Goal: Task Accomplishment & Management: Complete application form

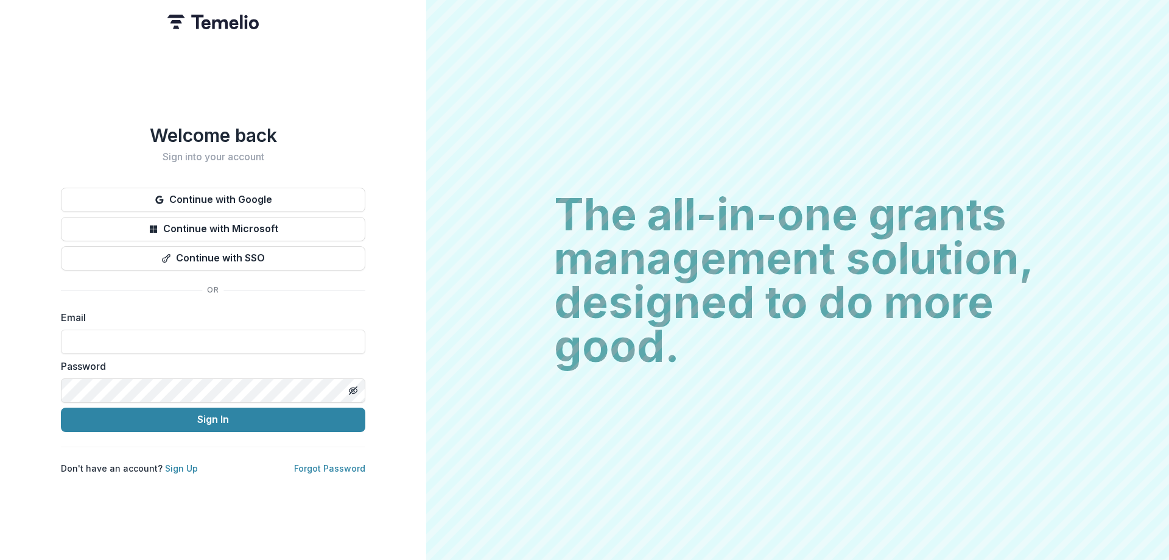
click at [197, 334] on input at bounding box center [213, 341] width 304 height 24
click at [203, 343] on input at bounding box center [213, 341] width 304 height 24
type input "**********"
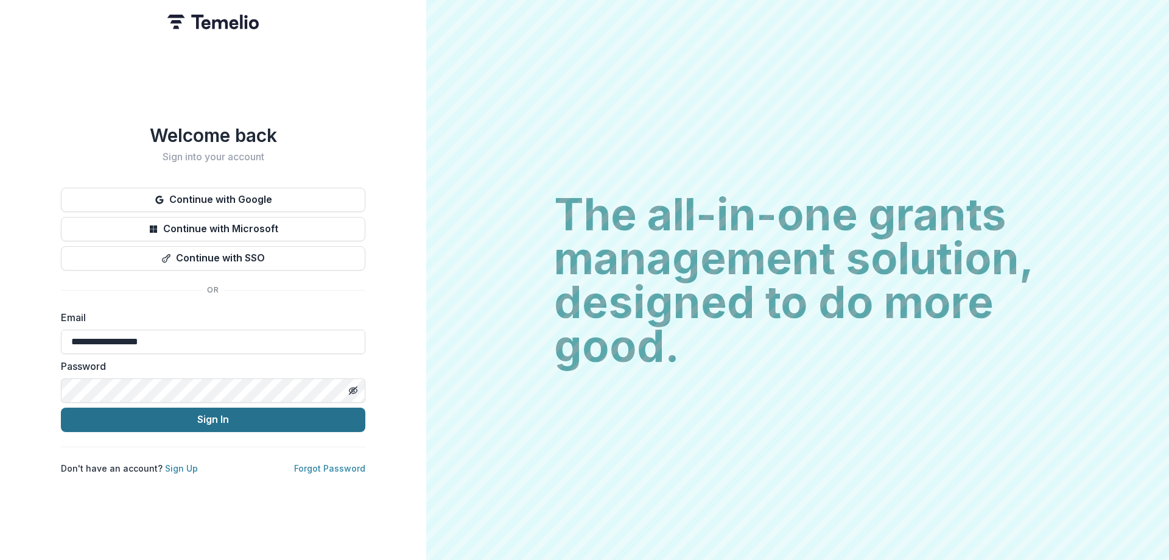
click at [292, 410] on button "Sign In" at bounding box center [213, 419] width 304 height 24
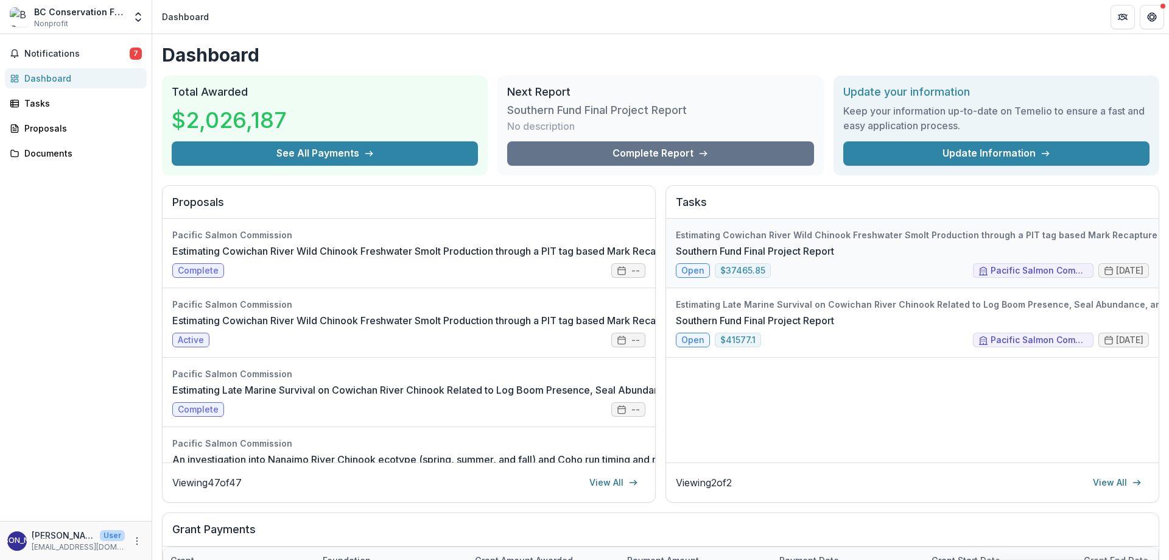
click at [834, 244] on link "Southern Fund Final Project Report" at bounding box center [755, 251] width 158 height 15
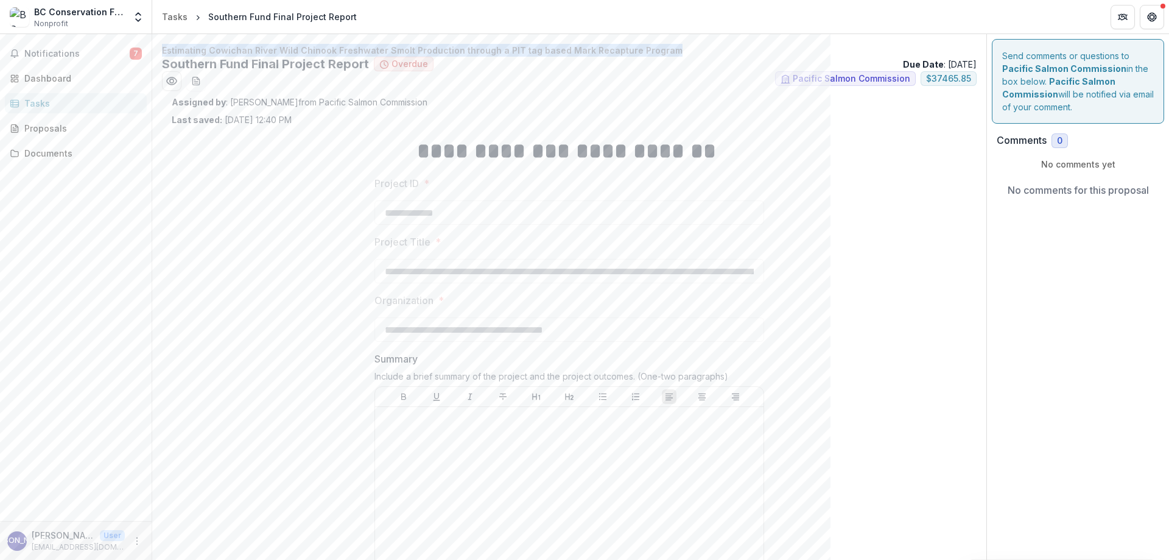
drag, startPoint x: 164, startPoint y: 47, endPoint x: 667, endPoint y: 40, distance: 503.7
click at [667, 40] on div "**********" at bounding box center [569, 538] width 834 height 1008
copy p "Estimating Cowichan River Wild Chinook Freshwater Smolt Production through a PI…"
click at [447, 432] on div at bounding box center [569, 503] width 379 height 183
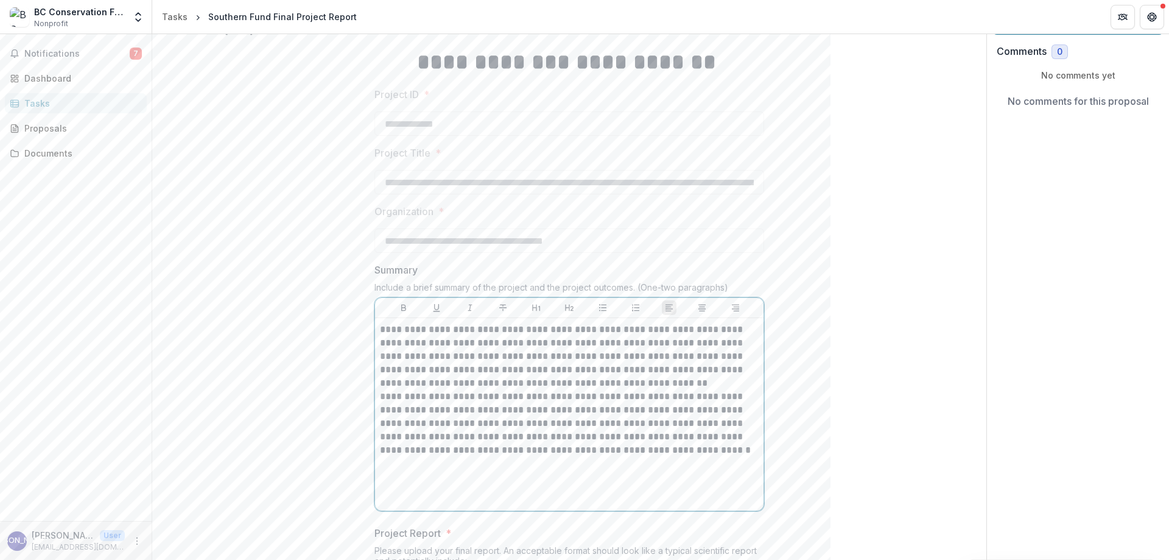
scroll to position [244, 0]
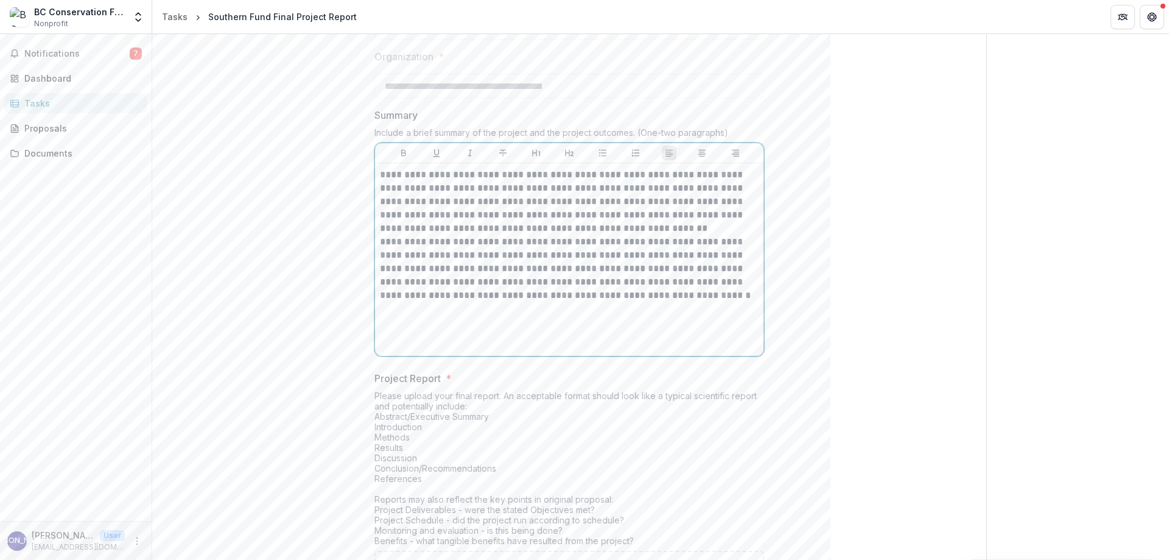
click at [678, 236] on p "**********" at bounding box center [569, 268] width 379 height 67
click at [675, 230] on p "**********" at bounding box center [569, 201] width 379 height 67
click at [950, 271] on div "**********" at bounding box center [569, 317] width 795 height 871
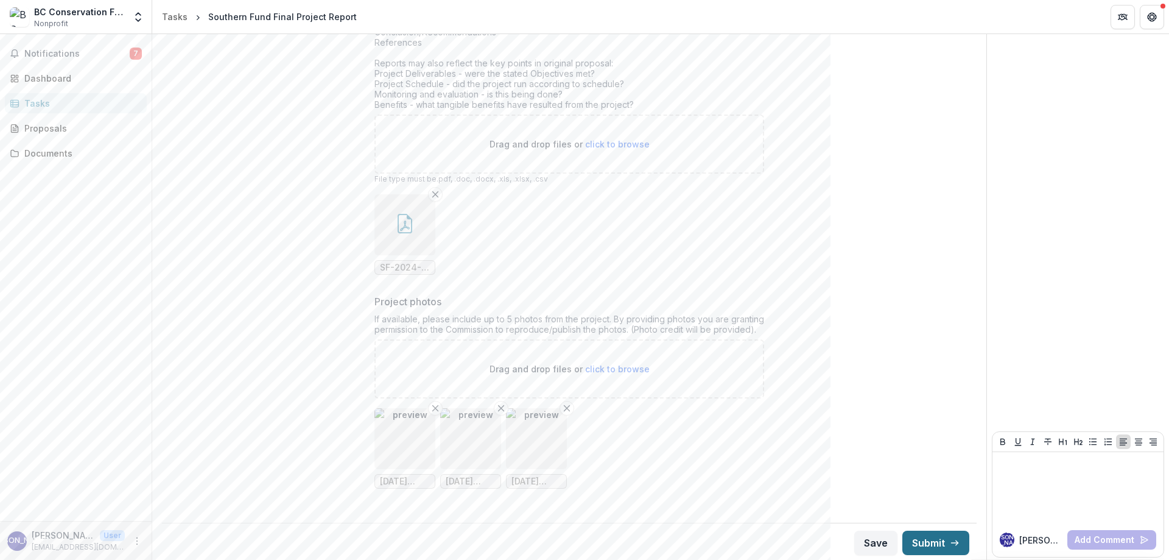
scroll to position [682, 0]
click at [923, 540] on button "Submit" at bounding box center [935, 540] width 67 height 24
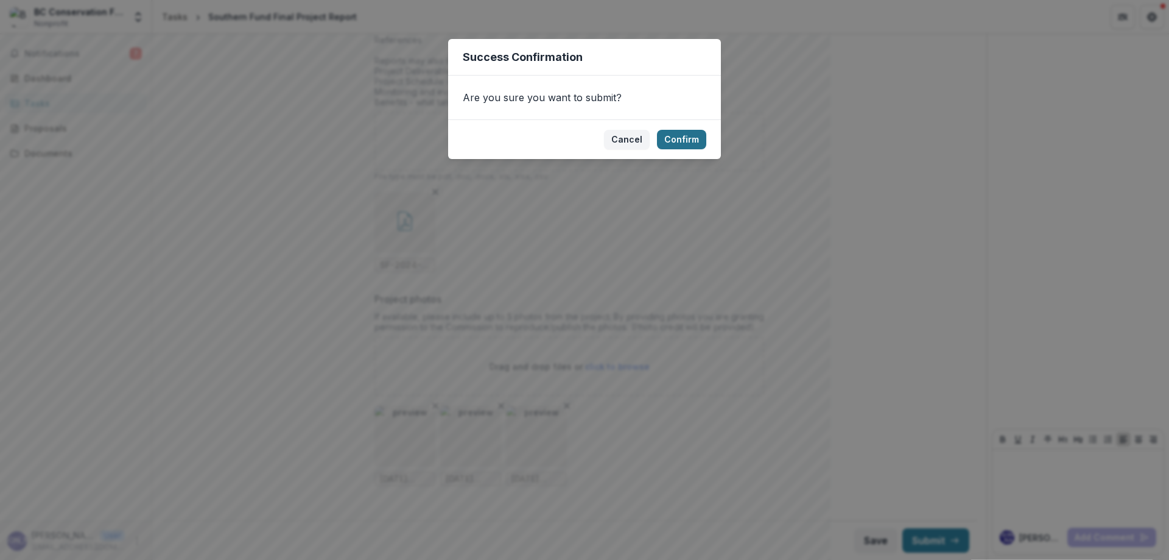
click at [681, 139] on button "Confirm" at bounding box center [681, 139] width 49 height 19
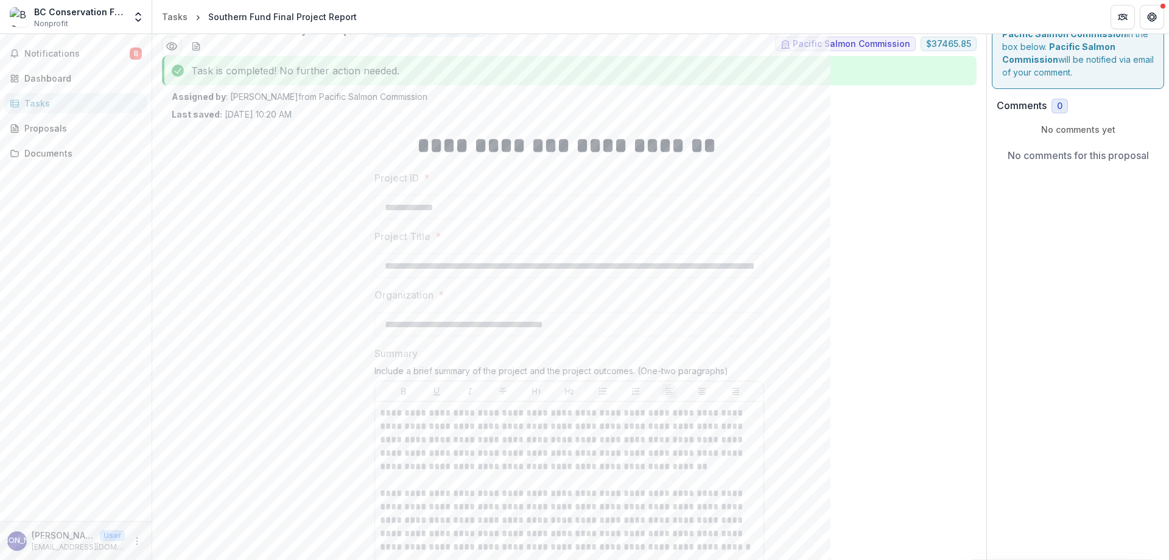
scroll to position [0, 0]
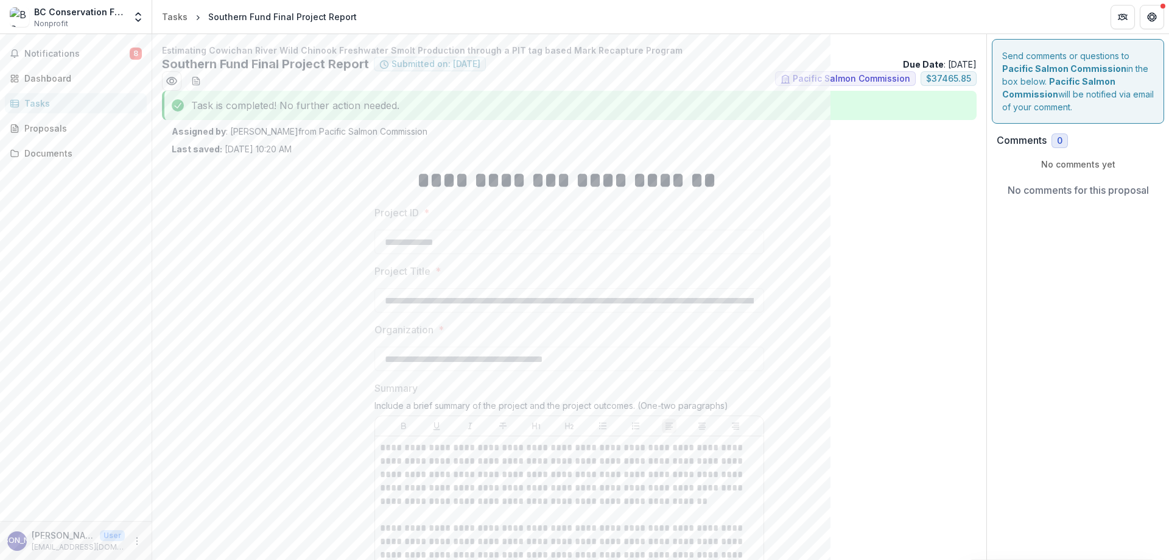
click at [50, 100] on div "Tasks" at bounding box center [80, 103] width 113 height 13
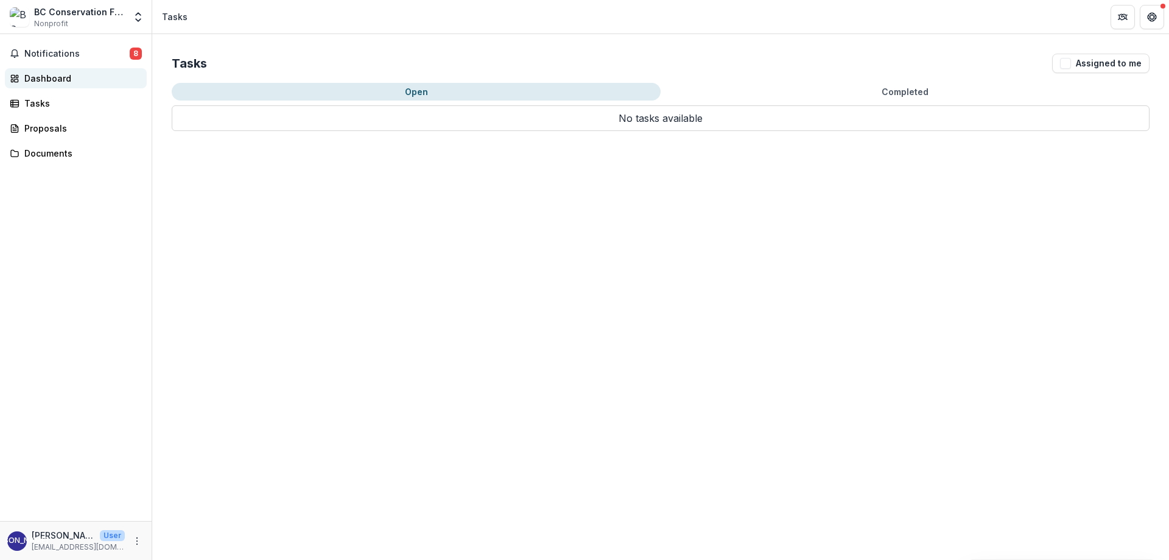
click at [53, 73] on div "Dashboard" at bounding box center [80, 78] width 113 height 13
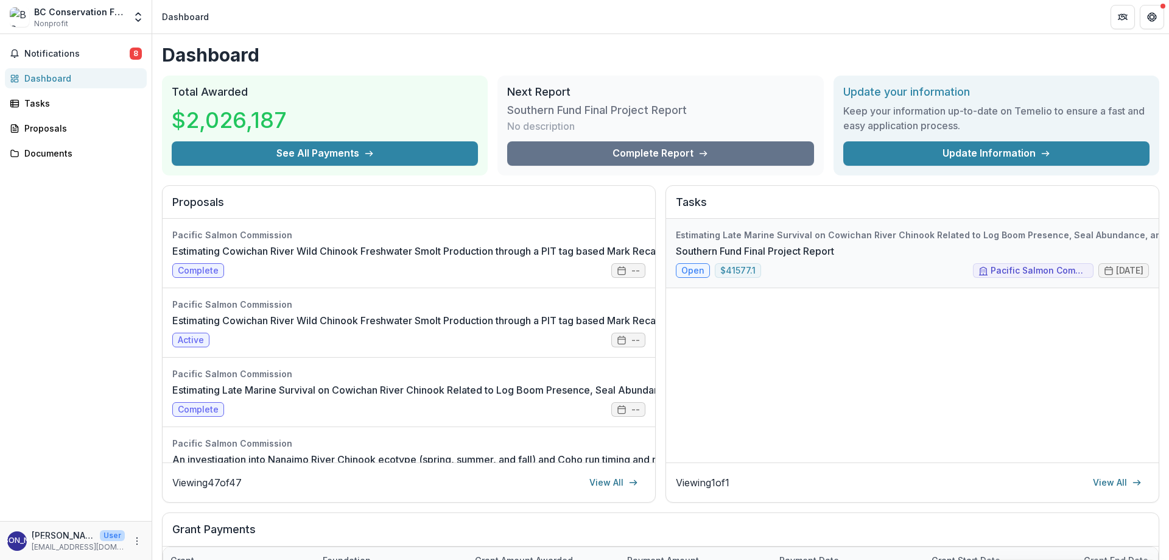
click at [834, 256] on link "Southern Fund Final Project Report" at bounding box center [755, 251] width 158 height 15
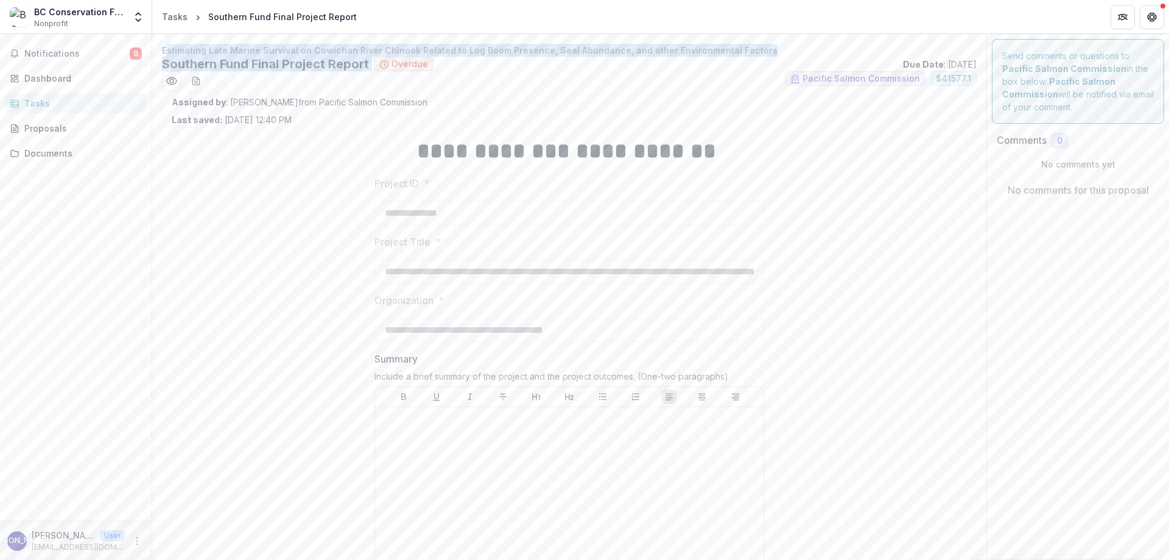
drag, startPoint x: 165, startPoint y: 47, endPoint x: 375, endPoint y: 63, distance: 210.7
click at [375, 63] on div "Estimating Late Marine Survival on Cowichan River Chinook Related to Log Boom P…" at bounding box center [569, 67] width 815 height 47
click at [185, 58] on h2 "Southern Fund Final Project Report" at bounding box center [265, 64] width 207 height 15
drag, startPoint x: 162, startPoint y: 51, endPoint x: 750, endPoint y: 48, distance: 588.3
click at [750, 48] on p "Estimating Late Marine Survival on Cowichan River Chinook Related to Log Boom P…" at bounding box center [569, 50] width 815 height 13
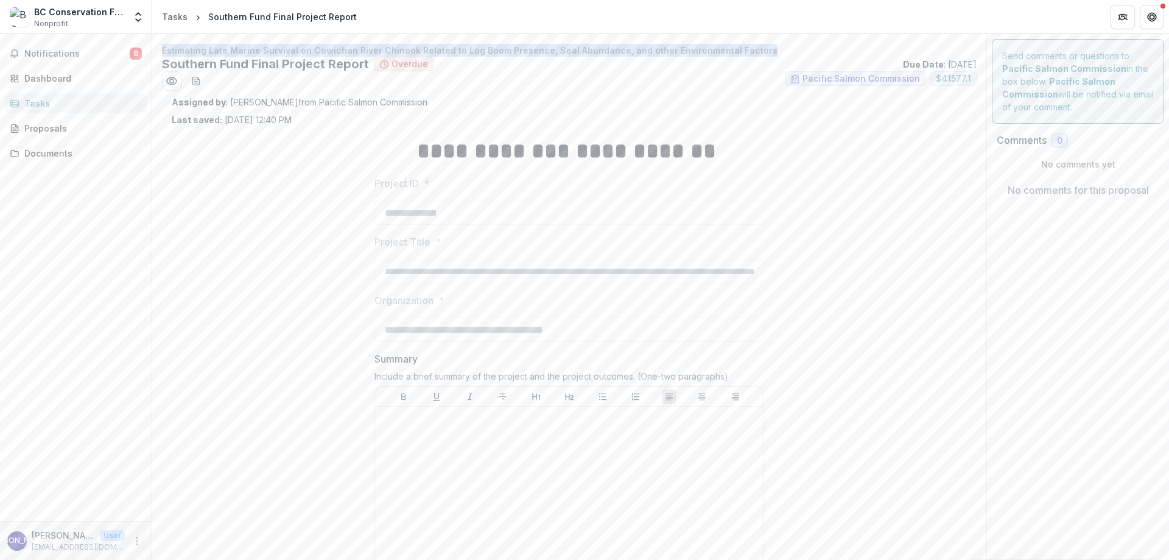
copy p "Estimating Late Marine Survival on Cowichan River Chinook Related to Log Boom P…"
click at [245, 191] on div "**********" at bounding box center [569, 561] width 795 height 871
drag, startPoint x: 162, startPoint y: 51, endPoint x: 769, endPoint y: 51, distance: 607.1
click at [769, 51] on p "Estimating Late Marine Survival on Cowichan River Chinook Related to Log Boom P…" at bounding box center [569, 50] width 815 height 13
drag, startPoint x: 228, startPoint y: 196, endPoint x: 214, endPoint y: 145, distance: 52.9
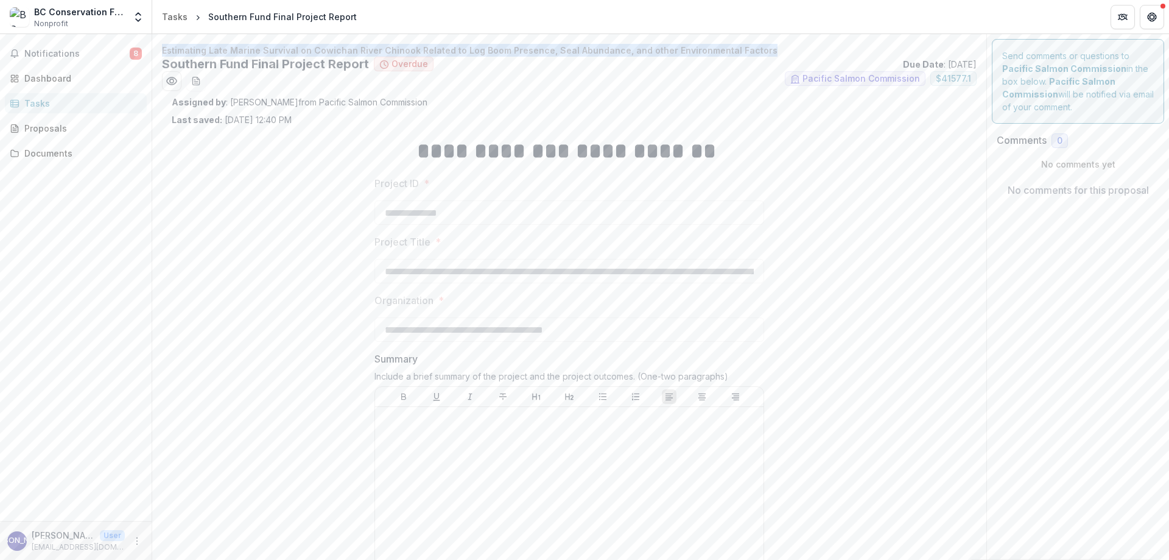
click at [229, 183] on div "**********" at bounding box center [569, 561] width 795 height 871
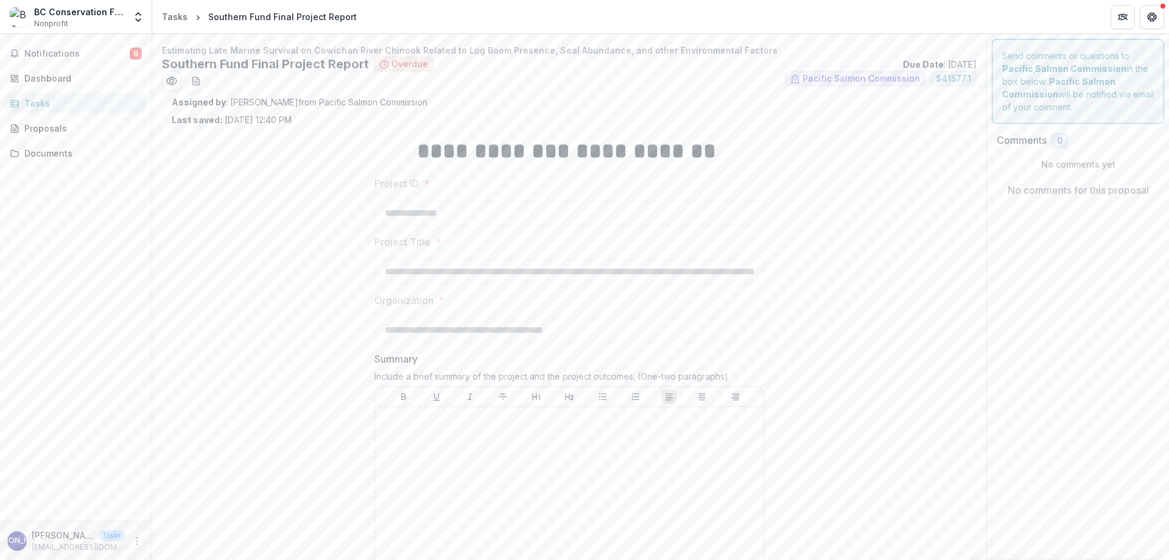
click at [160, 49] on div "**********" at bounding box center [569, 543] width 834 height 998
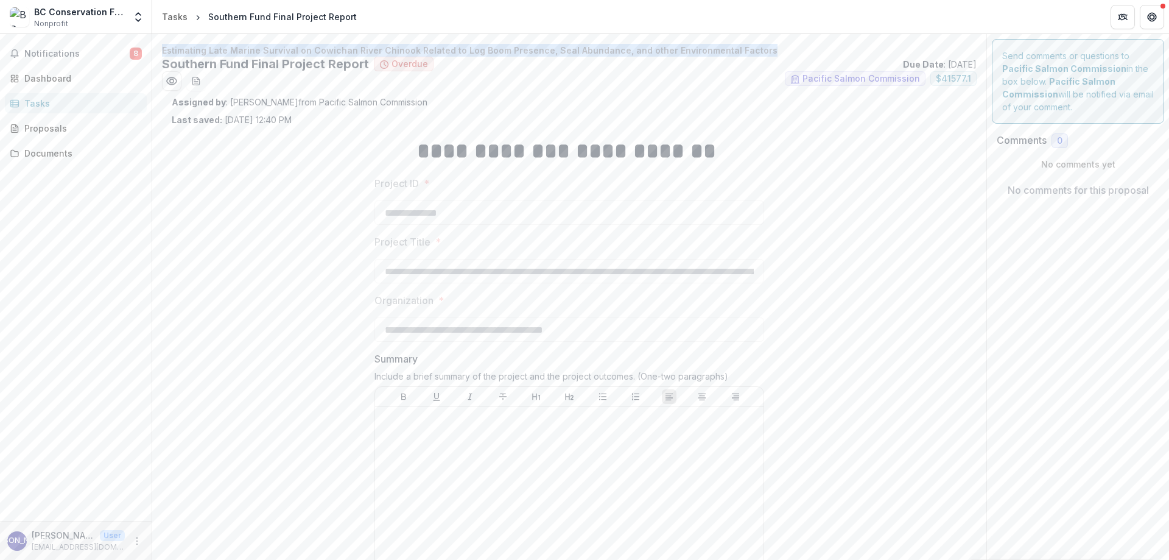
drag, startPoint x: 162, startPoint y: 49, endPoint x: 747, endPoint y: 52, distance: 585.2
click at [747, 52] on p "Estimating Late Marine Survival on Cowichan River Chinook Related to Log Boom P…" at bounding box center [569, 50] width 815 height 13
copy p "Estimating Late Marine Survival on Cowichan River Chinook Related to Log Boom P…"
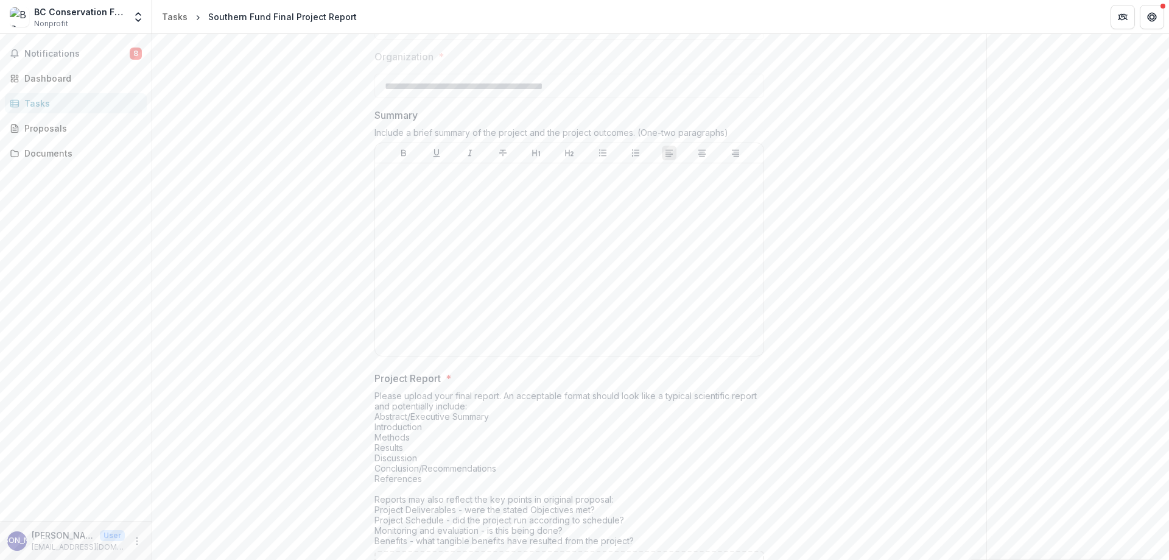
scroll to position [482, 0]
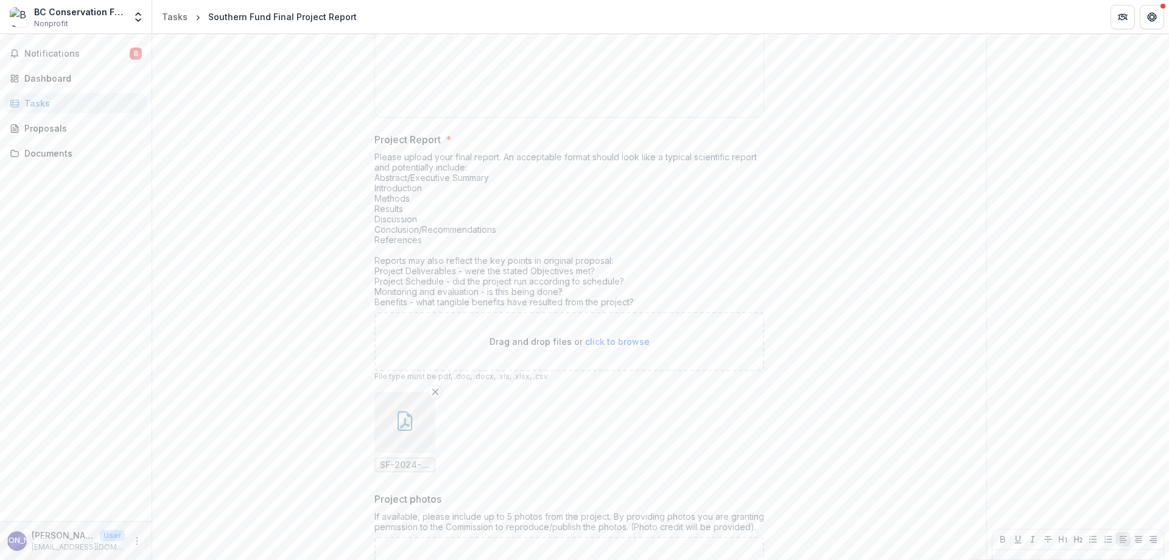
click at [399, 417] on icon "button" at bounding box center [404, 420] width 19 height 19
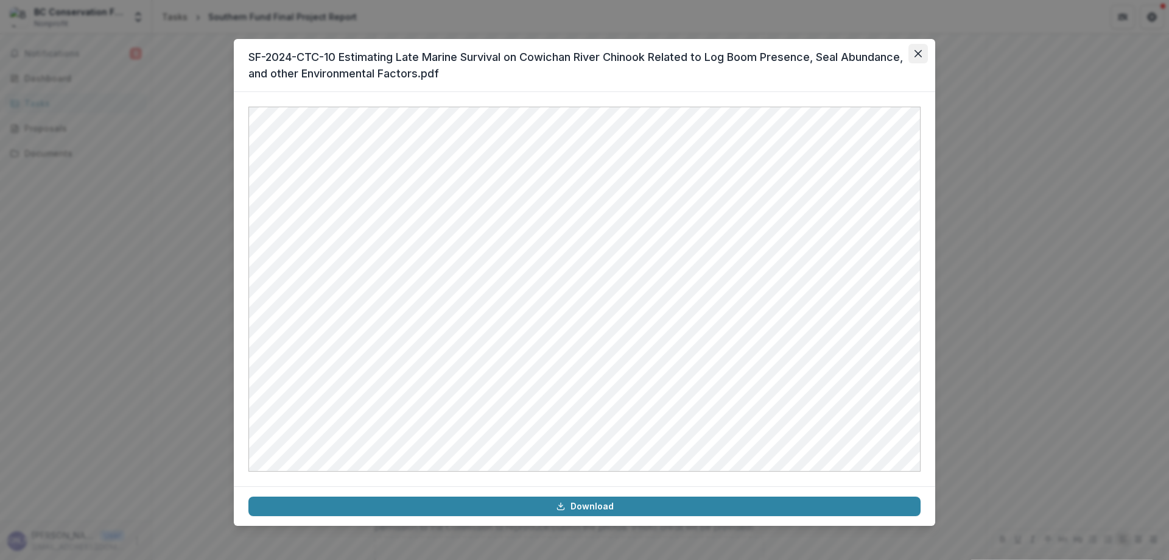
click at [919, 56] on icon "Close" at bounding box center [918, 53] width 7 height 7
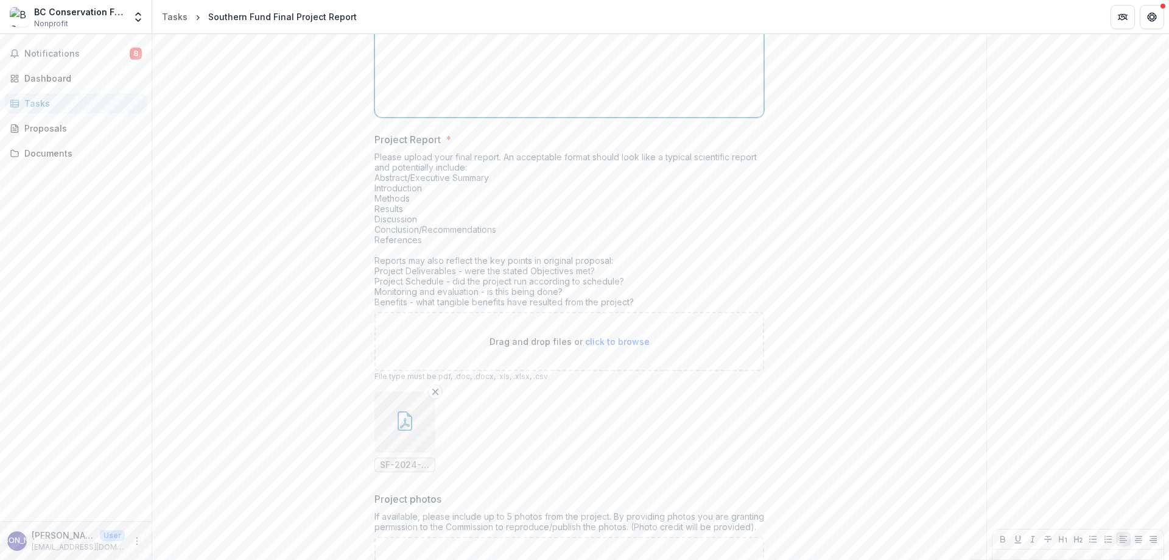
drag, startPoint x: 462, startPoint y: 82, endPoint x: 463, endPoint y: 88, distance: 6.4
click at [462, 82] on div at bounding box center [569, 20] width 379 height 183
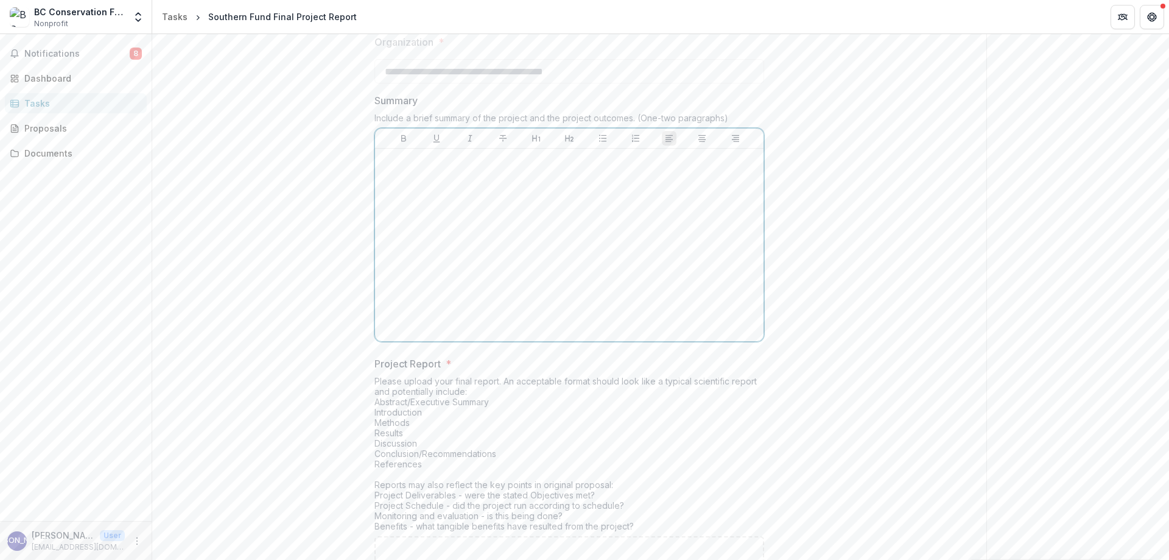
scroll to position [253, 0]
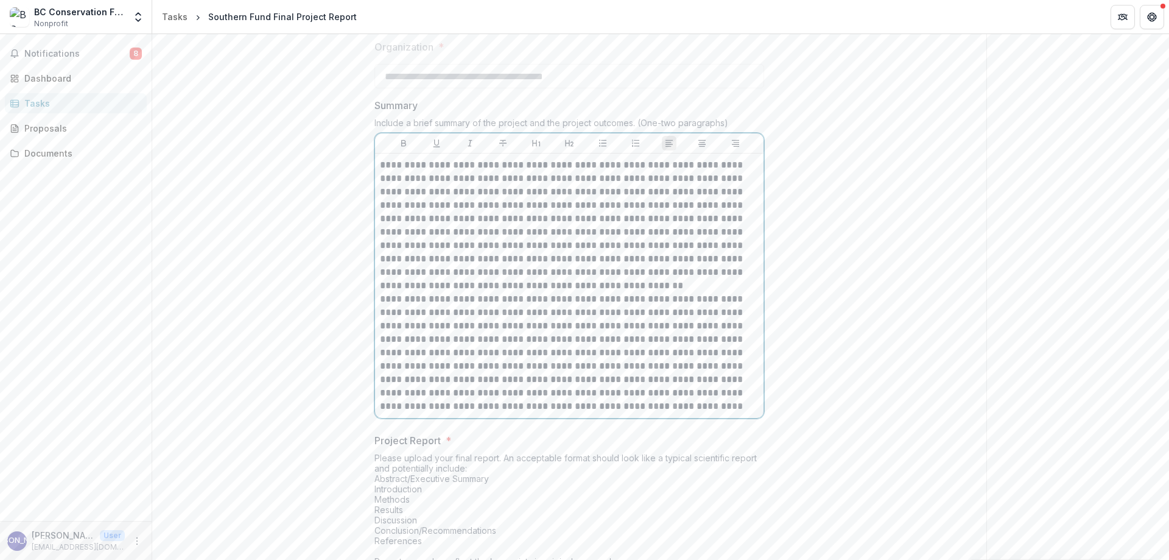
click at [546, 289] on p "**********" at bounding box center [569, 225] width 379 height 134
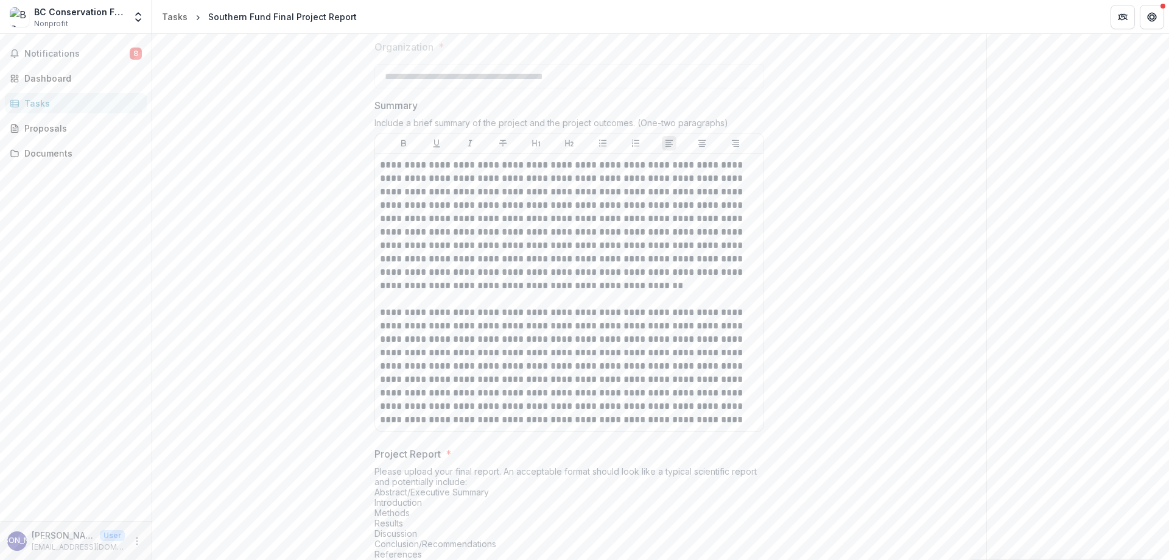
click at [952, 299] on div "**********" at bounding box center [569, 401] width 795 height 1057
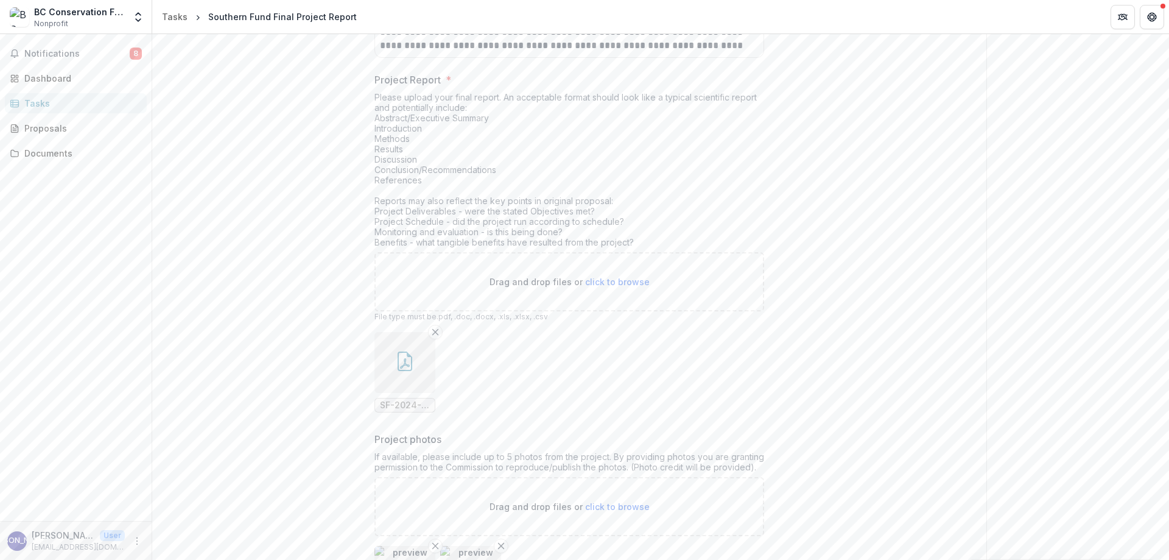
scroll to position [767, 0]
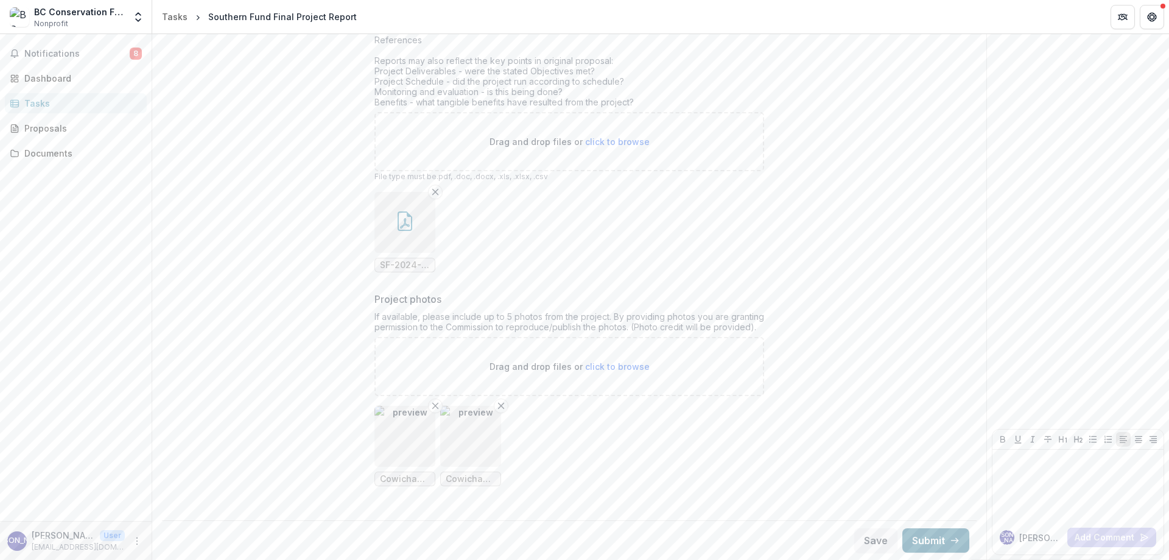
click at [950, 545] on icon "button" at bounding box center [955, 540] width 10 height 10
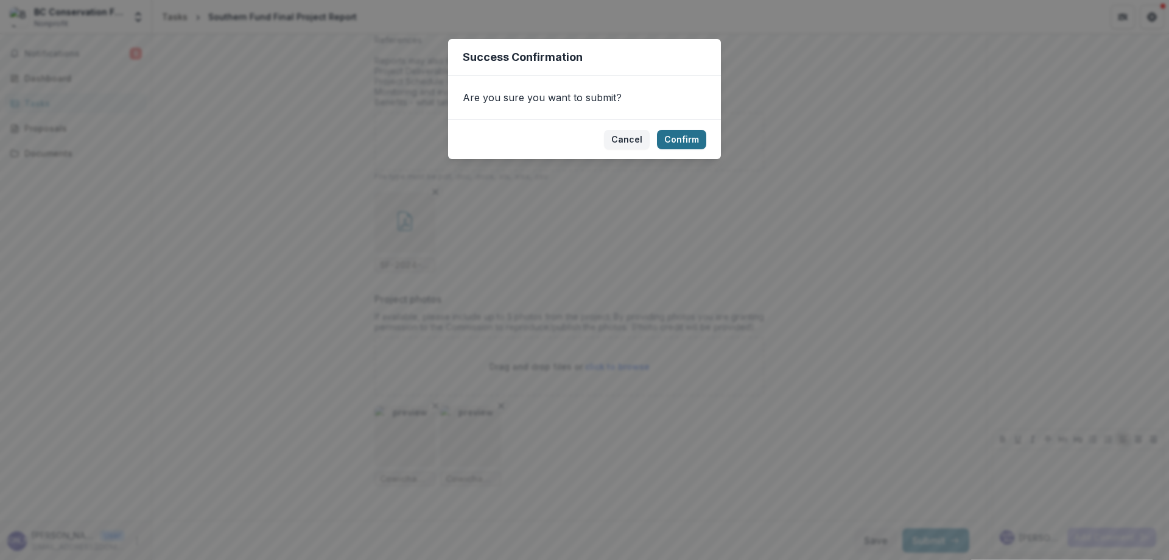
click at [681, 136] on button "Confirm" at bounding box center [681, 139] width 49 height 19
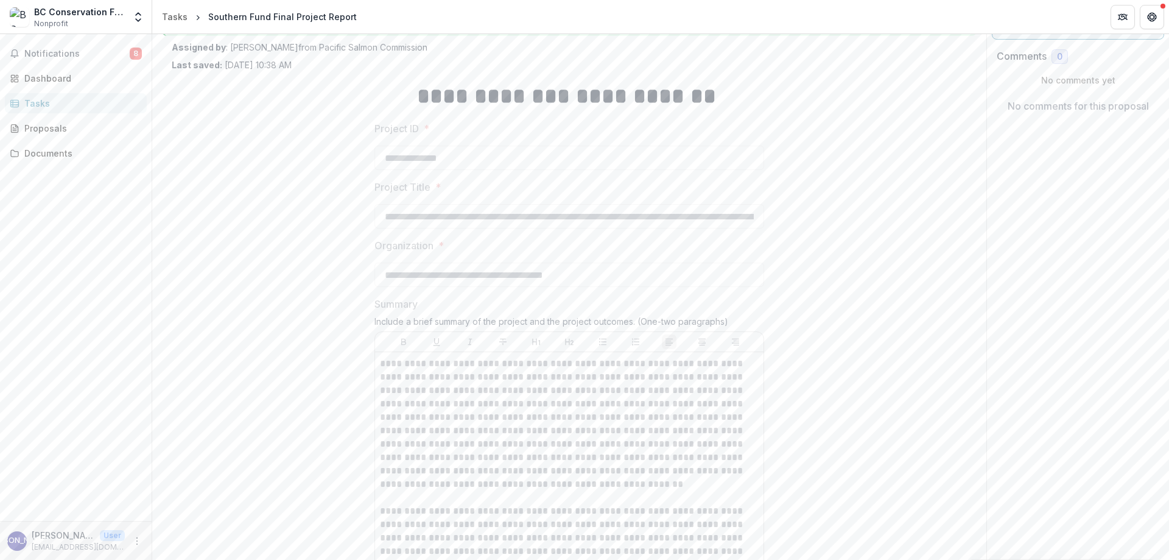
scroll to position [0, 0]
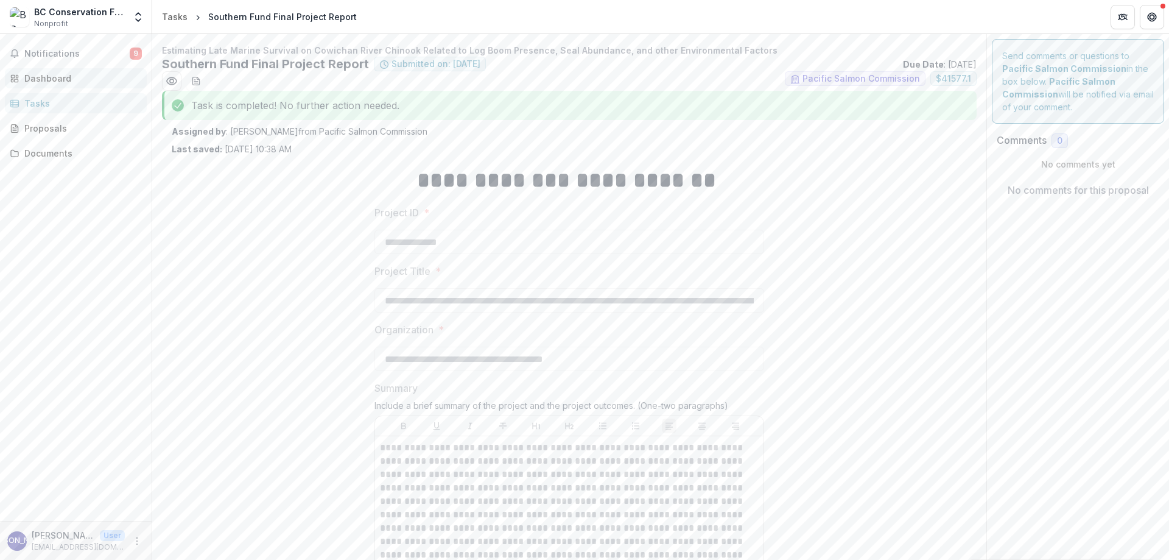
click at [42, 78] on div "Dashboard" at bounding box center [80, 78] width 113 height 13
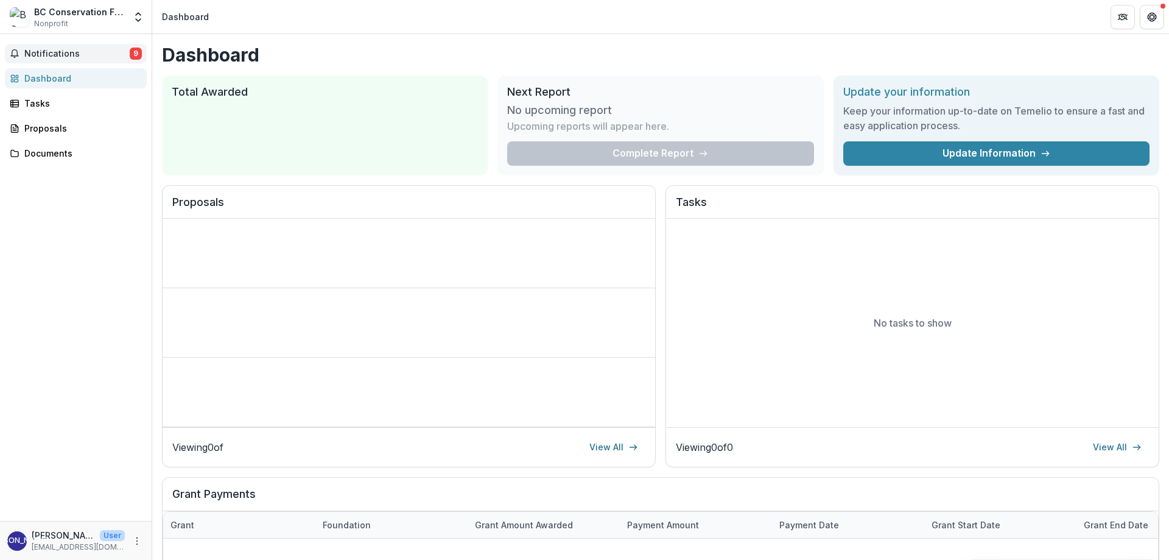
click at [59, 50] on span "Notifications" at bounding box center [76, 54] width 105 height 10
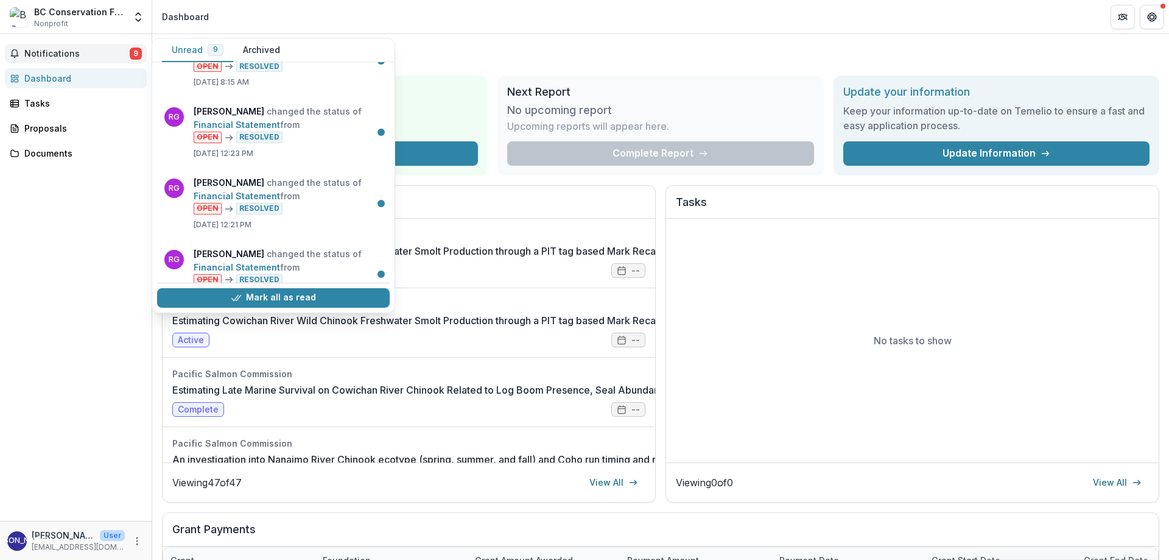
scroll to position [390, 0]
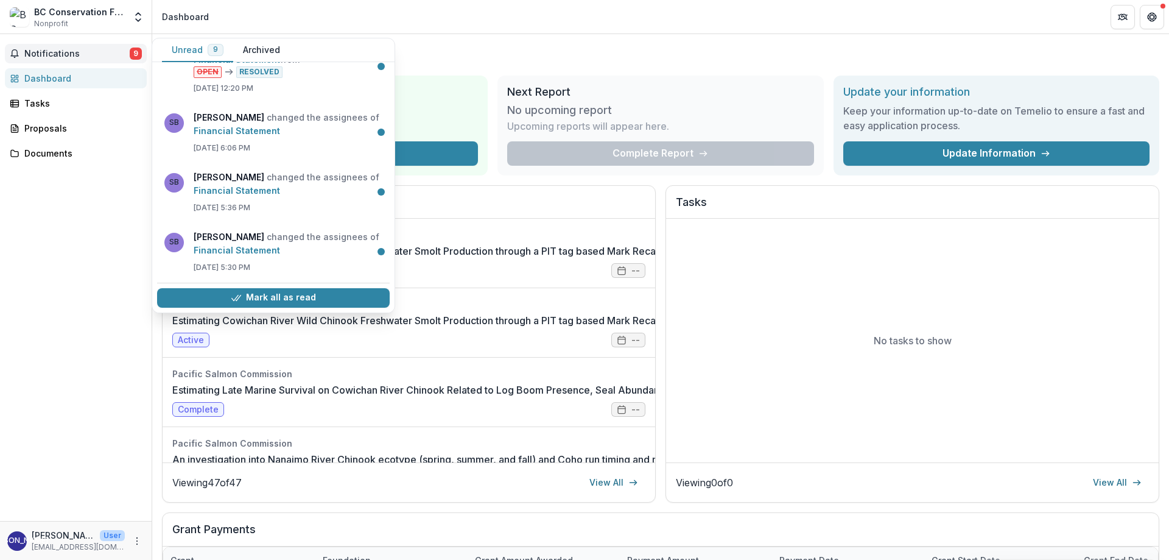
click at [70, 231] on div "Notifications 9 Unread 9 Archived [PERSON_NAME] changed the status of Southern …" at bounding box center [76, 277] width 152 height 487
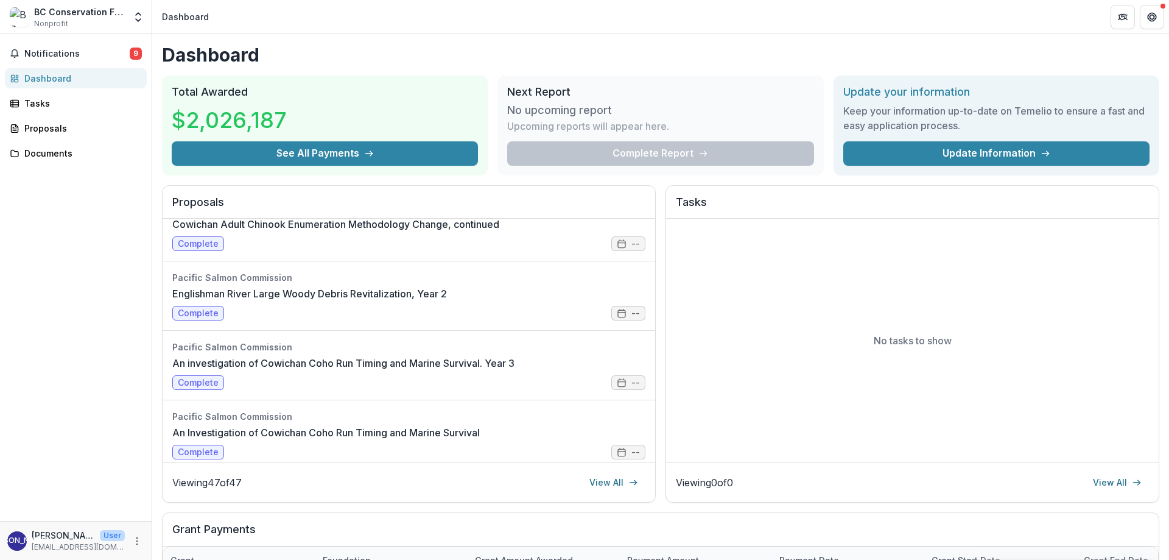
scroll to position [0, 0]
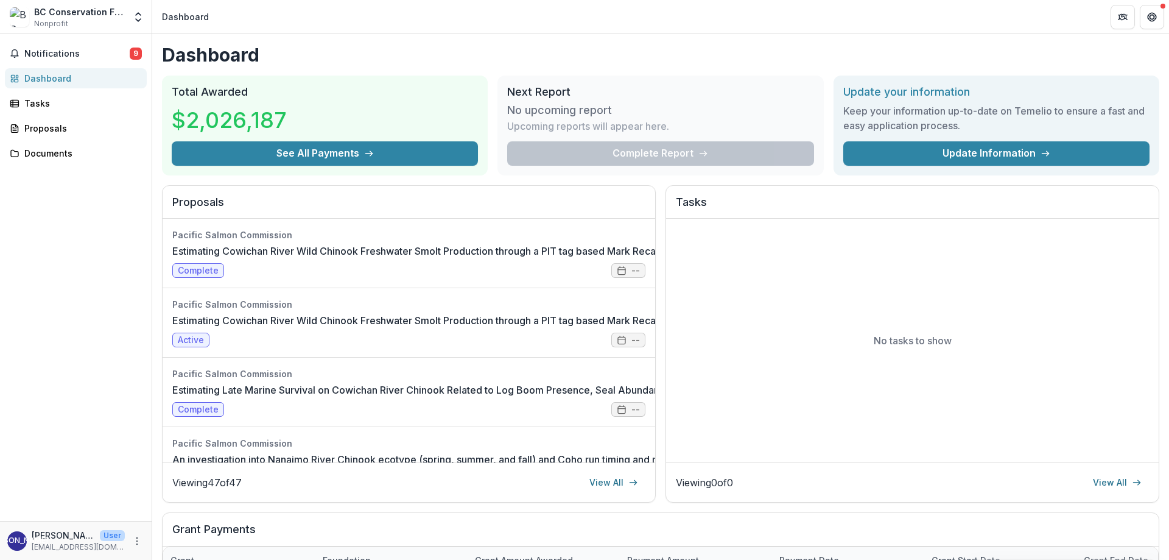
click at [85, 260] on div "Notifications 9 Dashboard Tasks Proposals Documents" at bounding box center [76, 277] width 152 height 487
